Goal: Navigation & Orientation: Find specific page/section

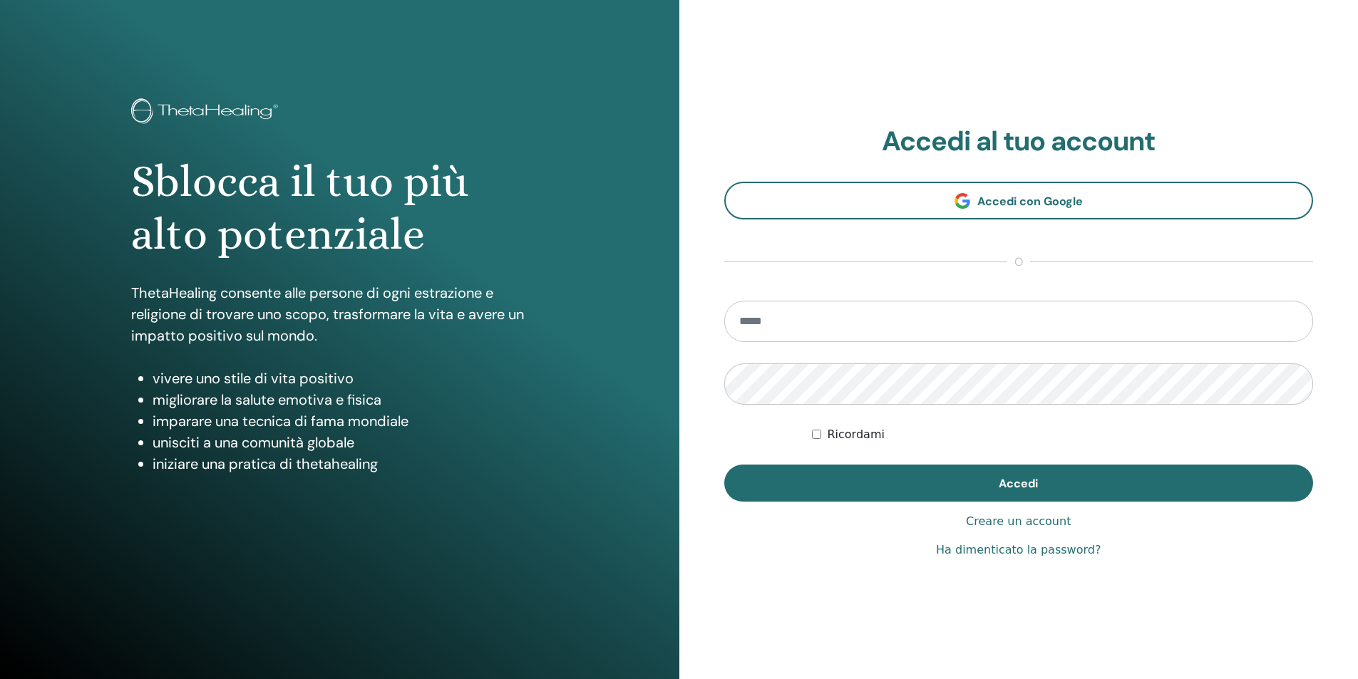
click at [887, 321] on input "email" at bounding box center [1019, 321] width 590 height 41
type input "**********"
click at [724, 465] on button "Accedi" at bounding box center [1019, 483] width 590 height 37
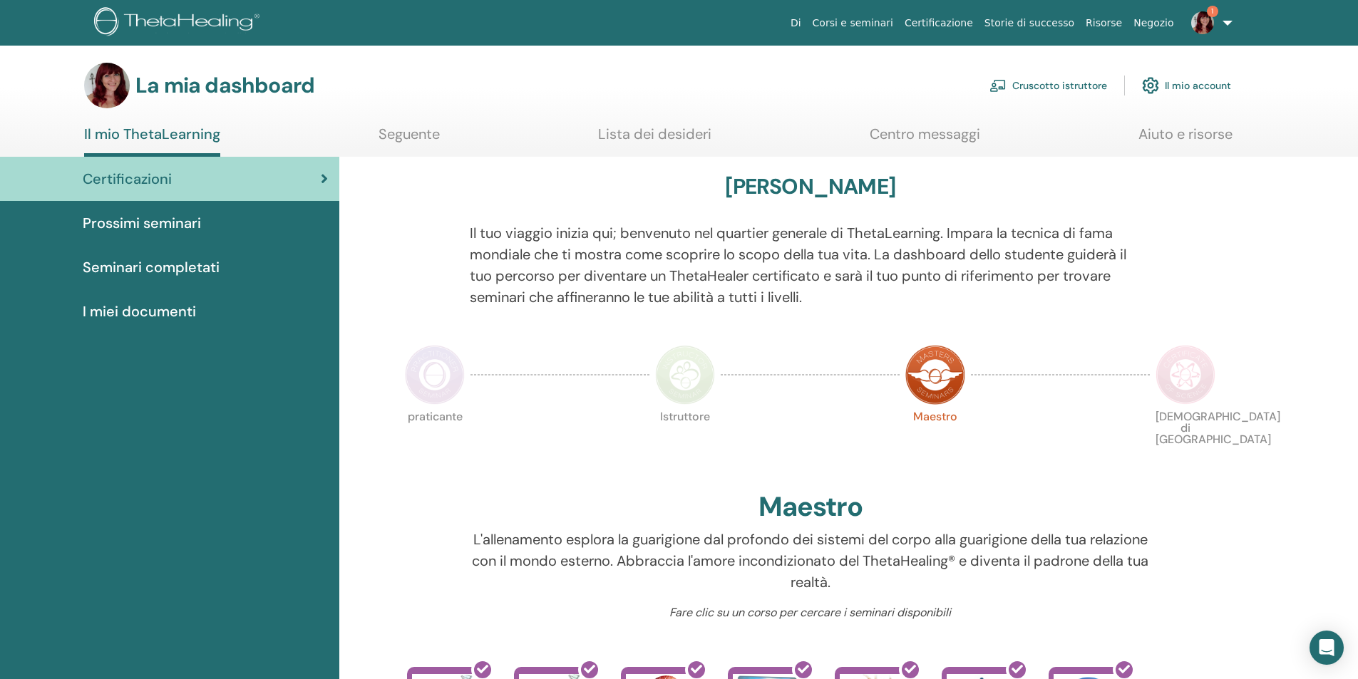
click at [162, 270] on font "Seminari completati" at bounding box center [151, 267] width 137 height 19
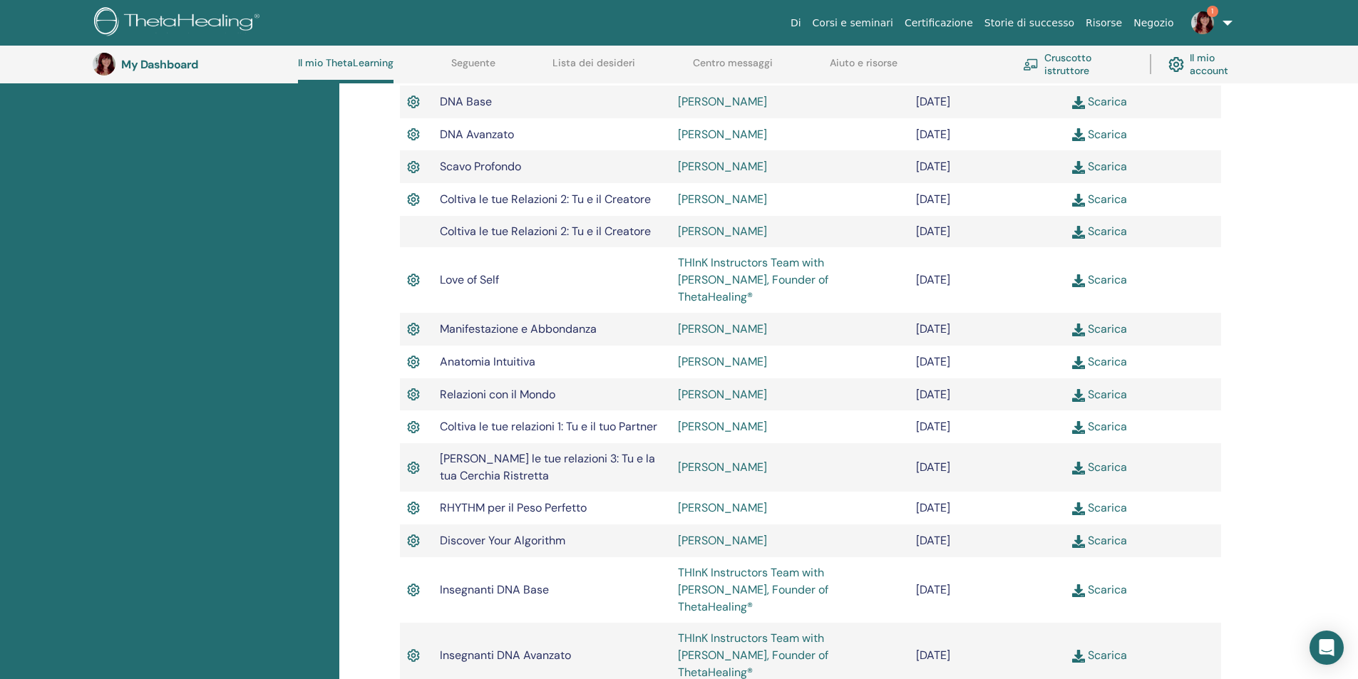
scroll to position [537, 0]
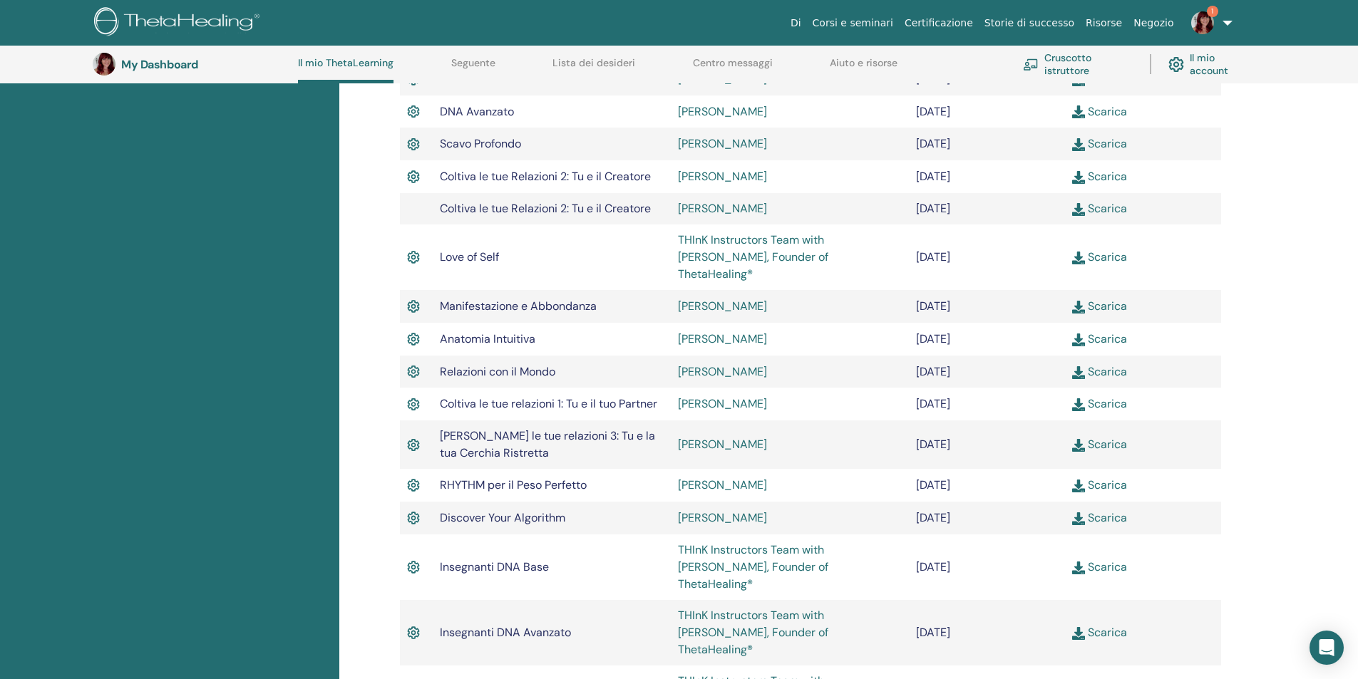
click at [1114, 510] on link "Scarica" at bounding box center [1099, 517] width 55 height 15
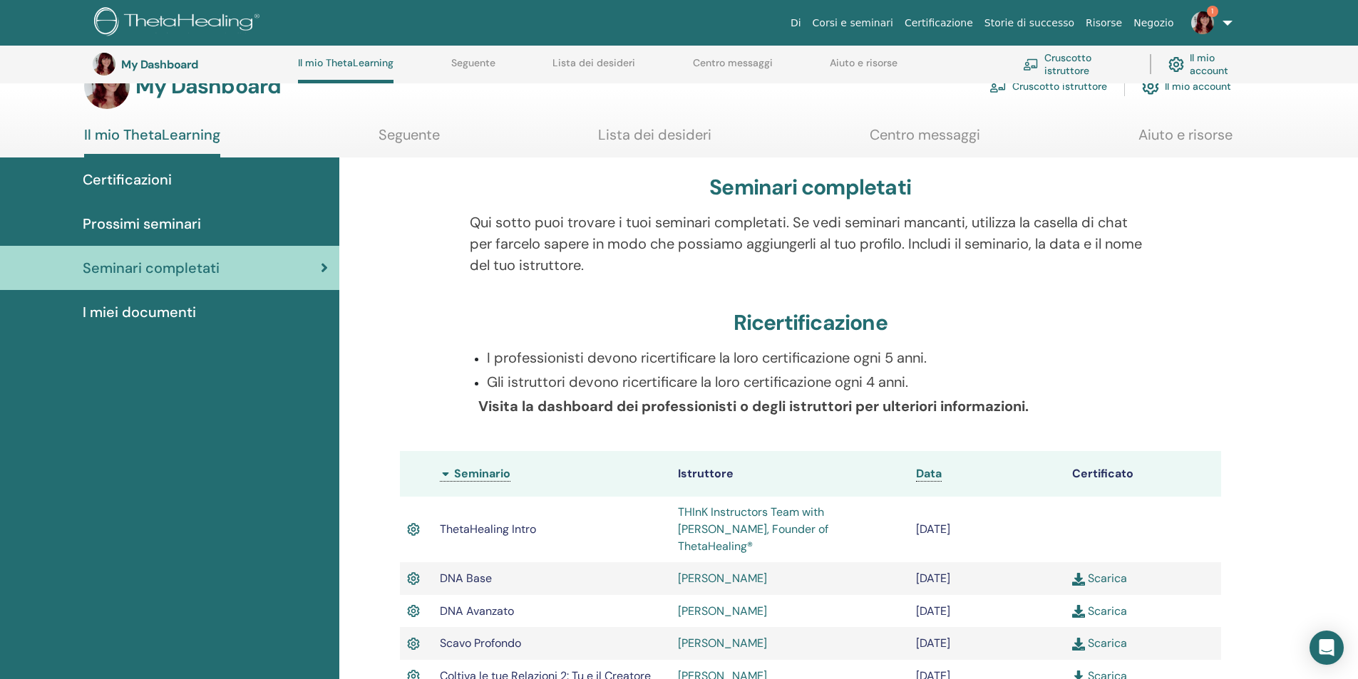
scroll to position [0, 0]
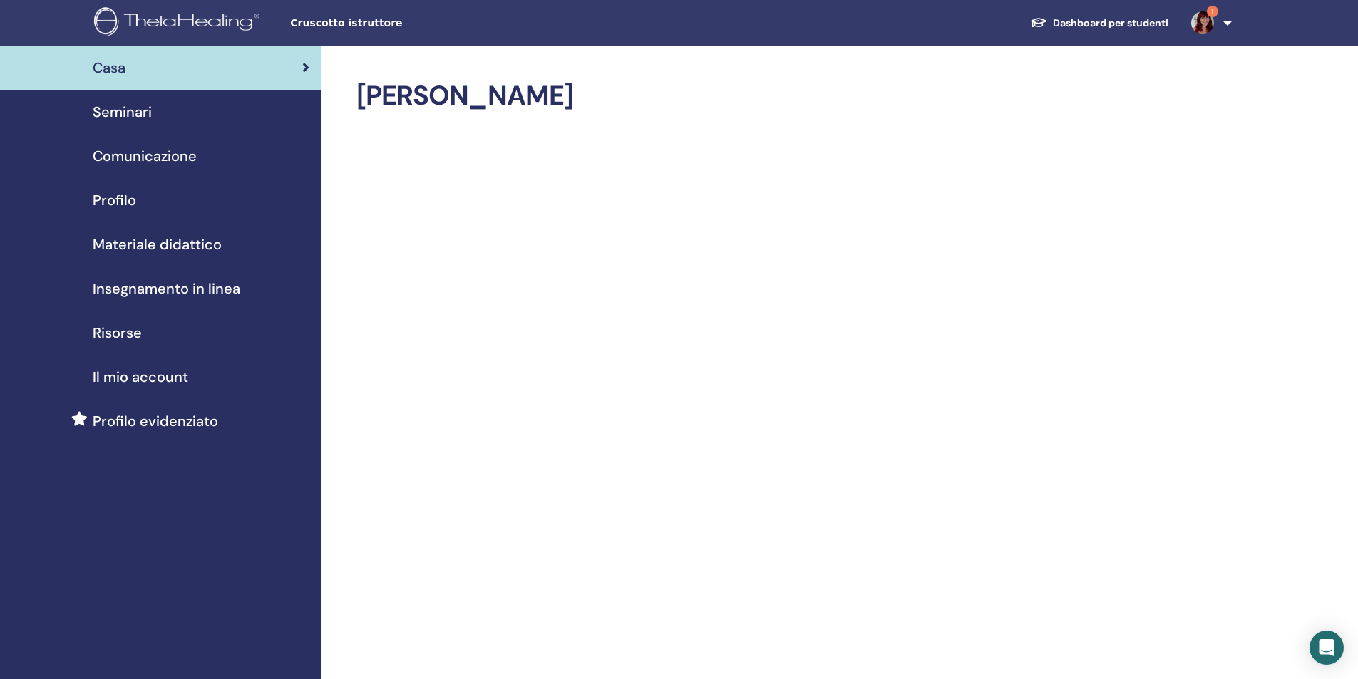
click at [120, 115] on span "Seminari" at bounding box center [122, 111] width 59 height 21
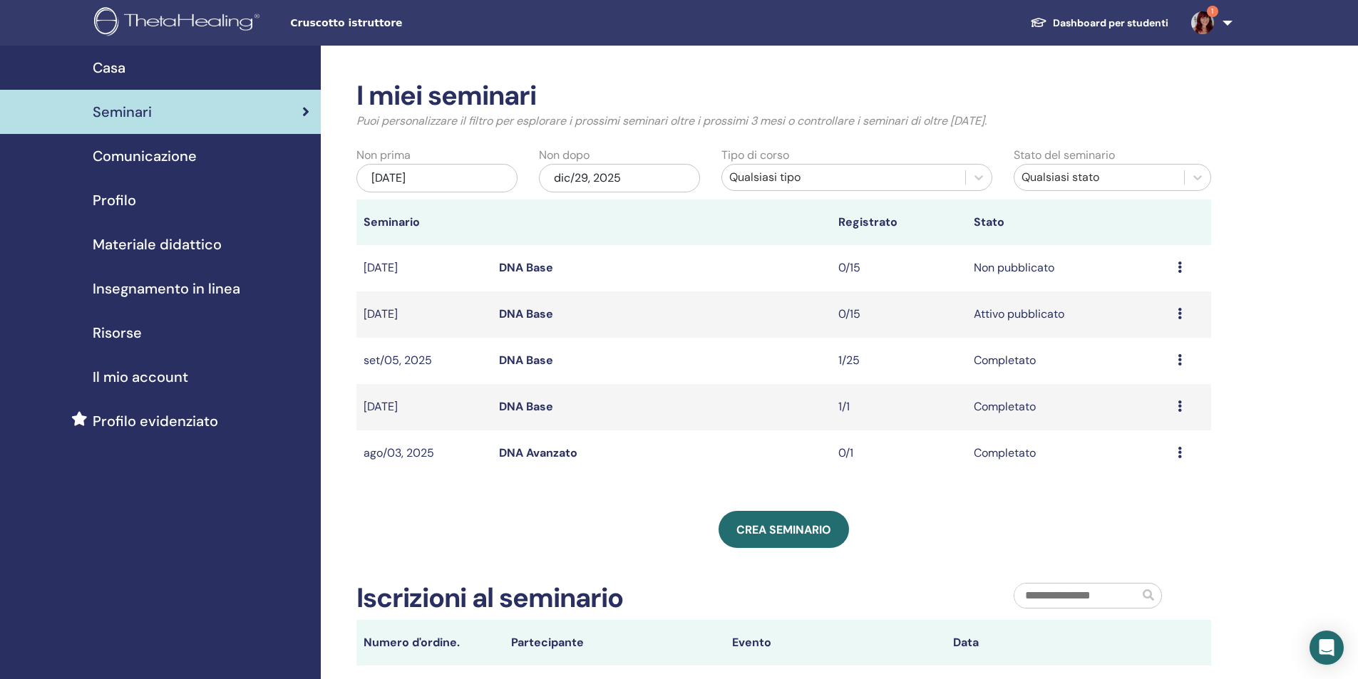
click at [125, 378] on span "Il mio account" at bounding box center [141, 376] width 96 height 21
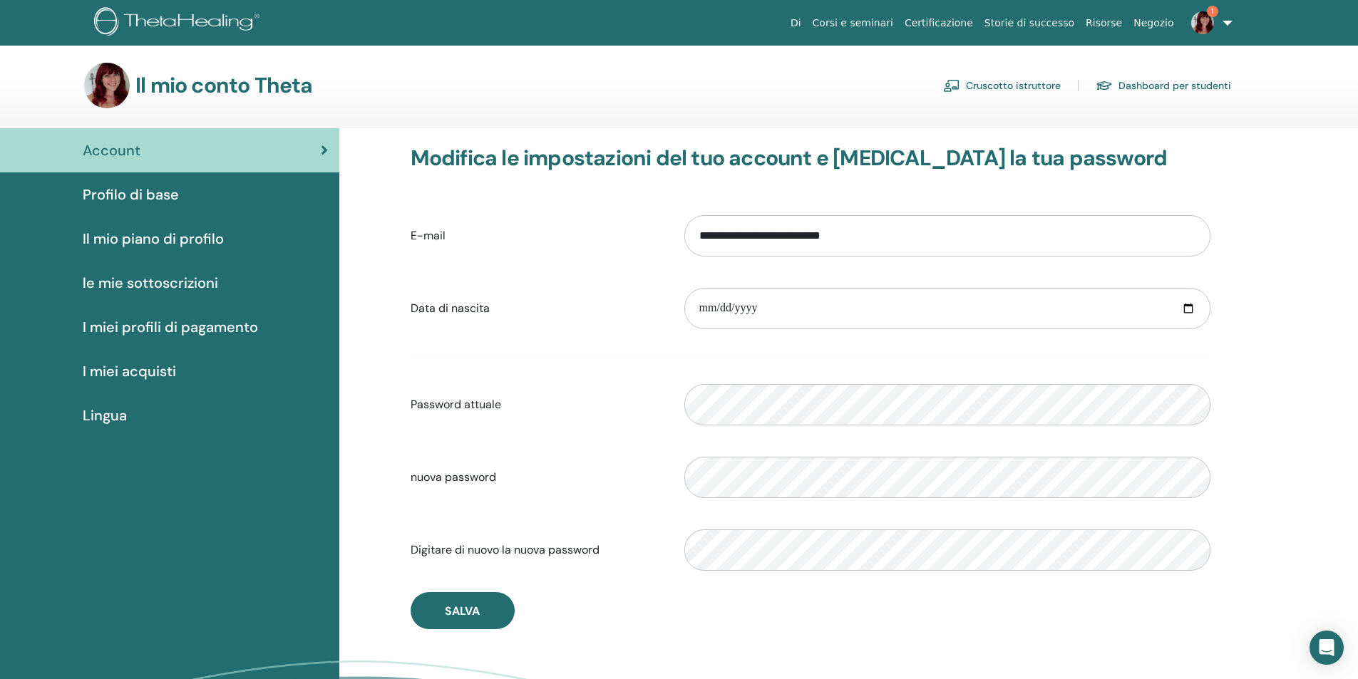
click at [118, 194] on span "Profilo di base" at bounding box center [131, 194] width 96 height 21
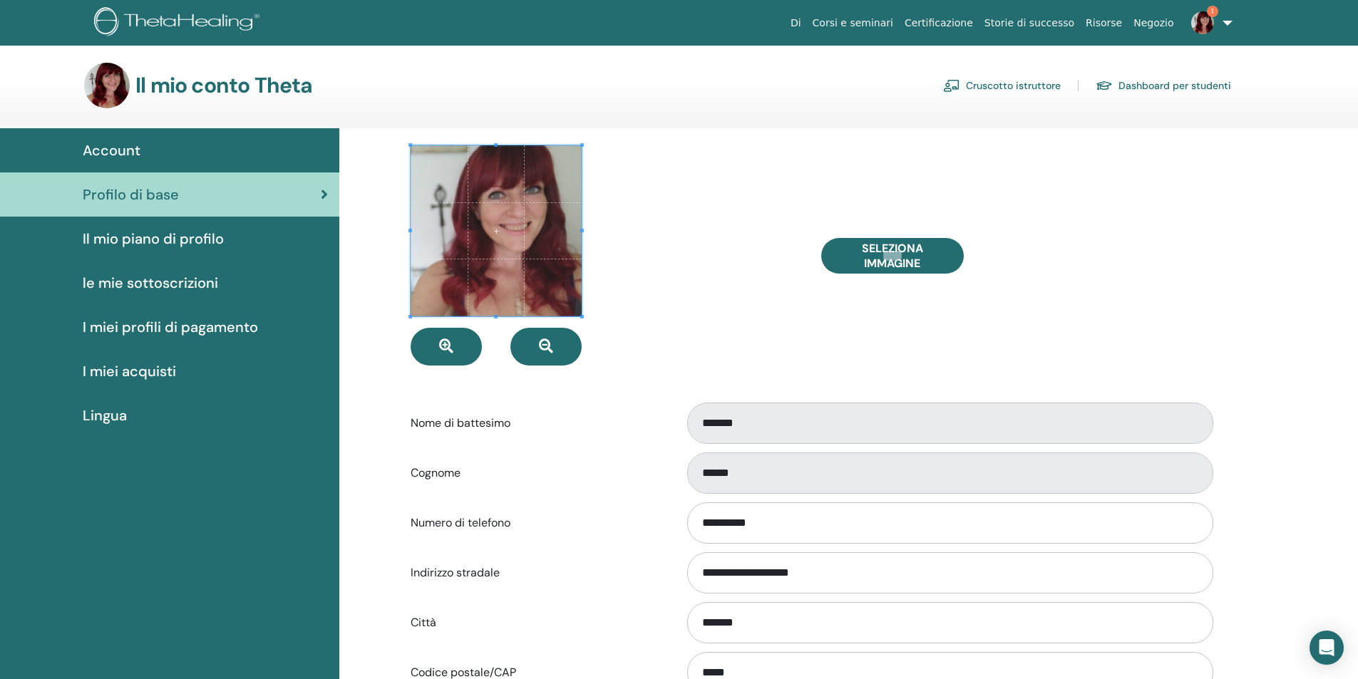
click at [146, 242] on span "Il mio piano di profilo" at bounding box center [153, 238] width 141 height 21
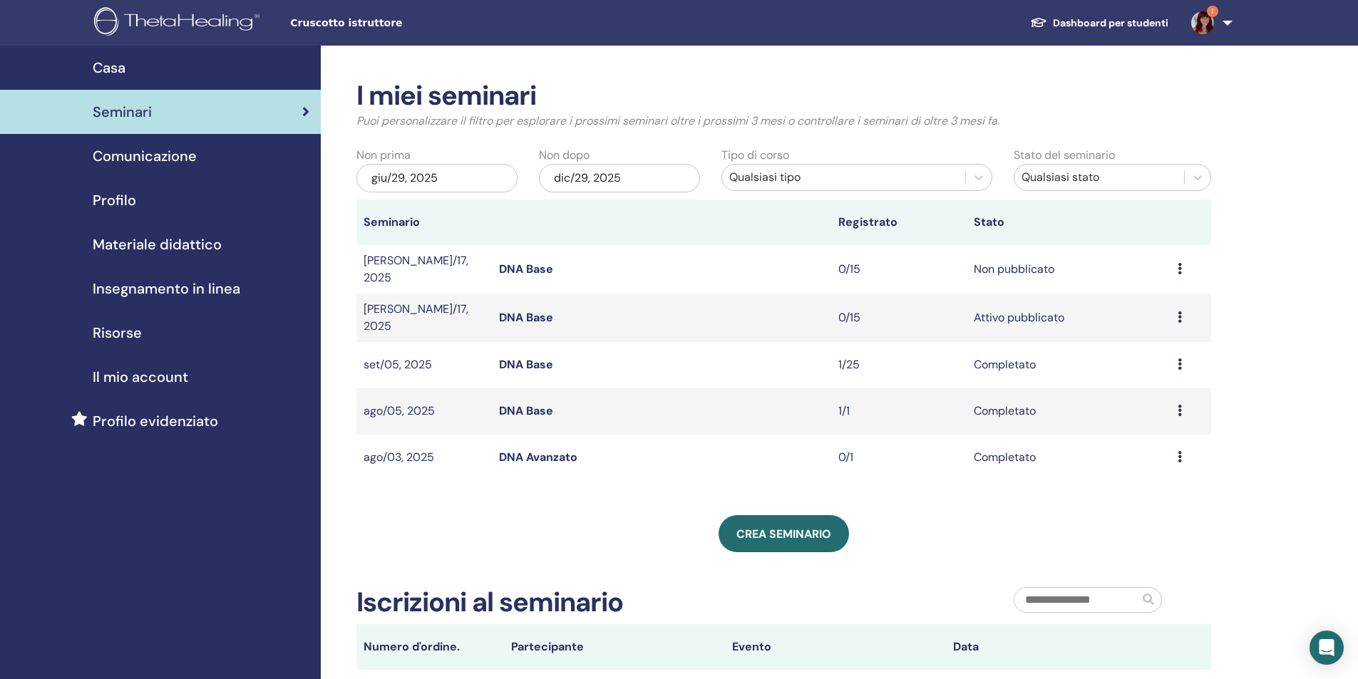
click at [119, 70] on span "Casa" at bounding box center [109, 67] width 33 height 21
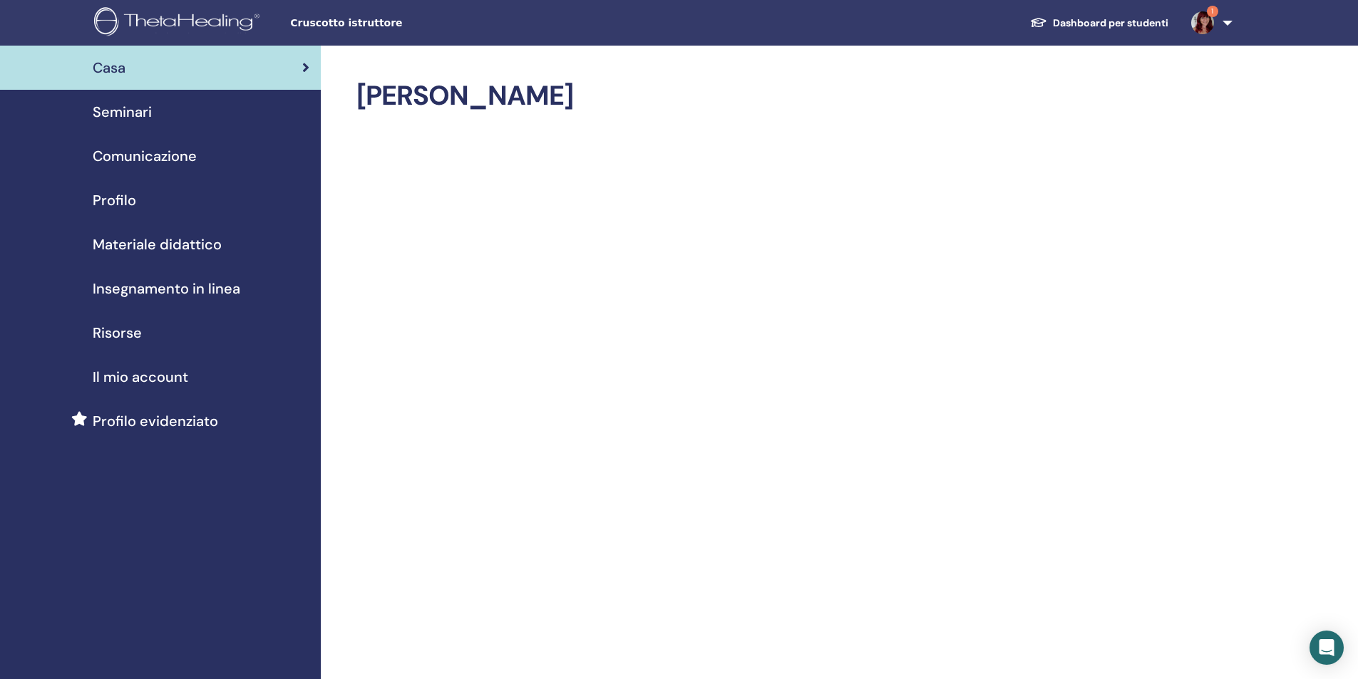
click at [130, 115] on span "Seminari" at bounding box center [122, 111] width 59 height 21
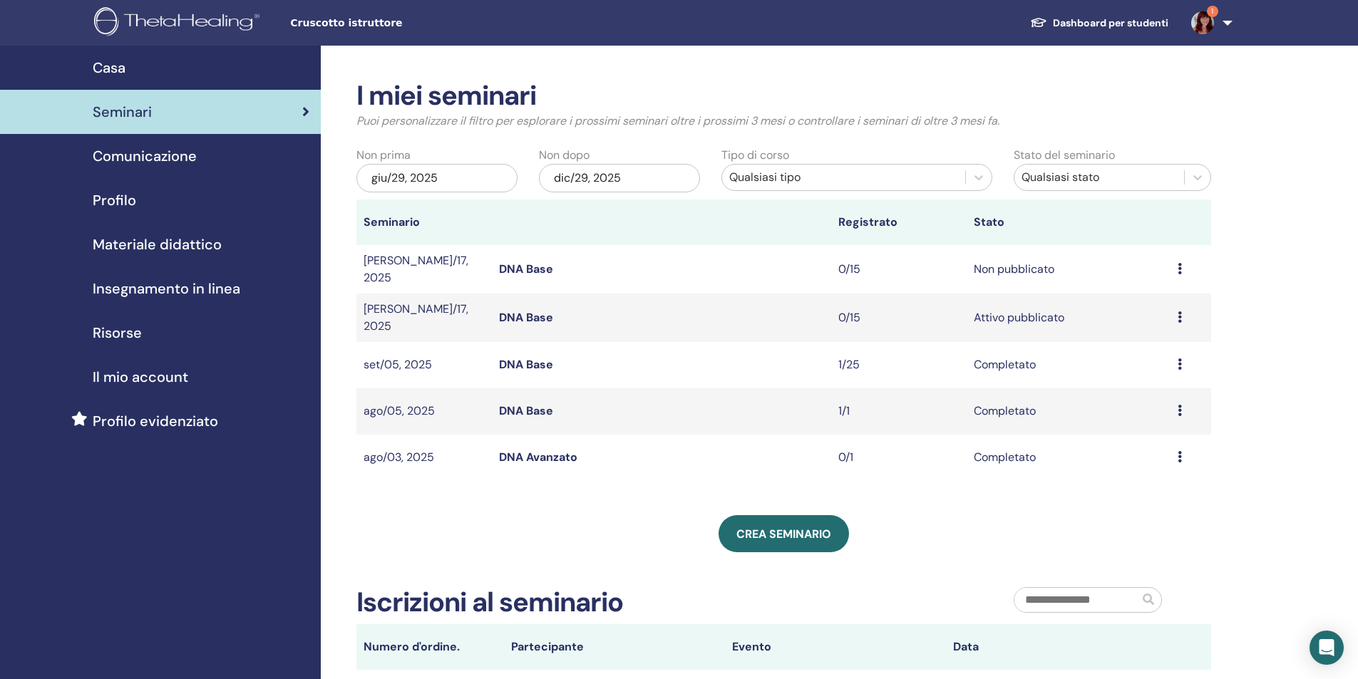
click at [114, 68] on span "Casa" at bounding box center [109, 67] width 33 height 21
